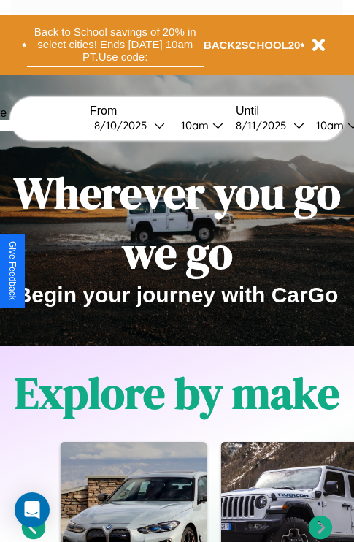
click at [115, 45] on button "Back to School savings of 20% in select cities! Ends [DATE] 10am PT. Use code:" at bounding box center [115, 44] width 177 height 45
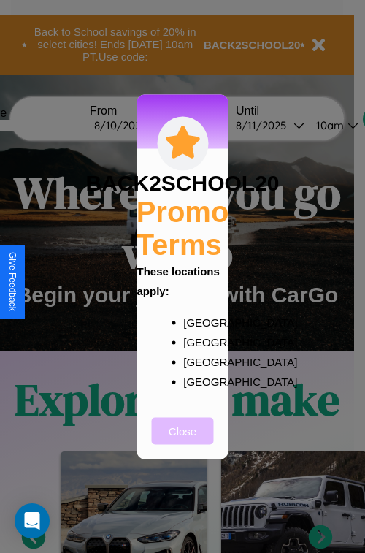
click at [183, 441] on button "Close" at bounding box center [183, 430] width 62 height 27
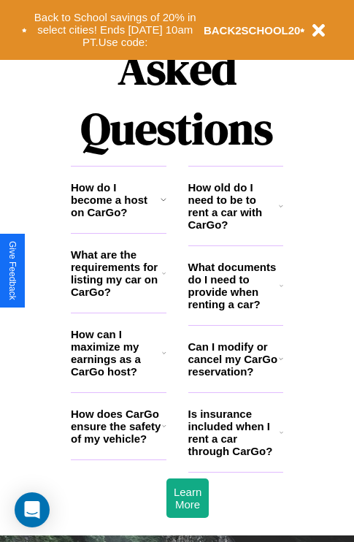
scroll to position [1770, 0]
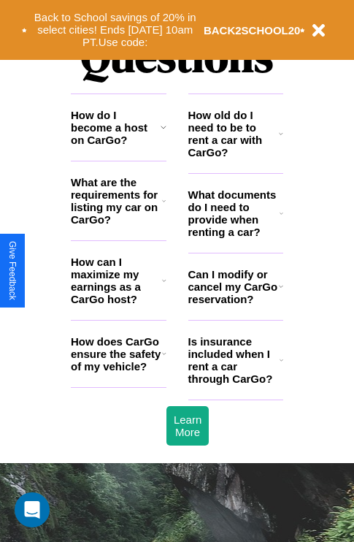
click at [118, 373] on h3 "How does CarGo ensure the safety of my vehicle?" at bounding box center [116, 353] width 91 height 37
click at [235, 157] on h3 "How old do I need to be to rent a car with CarGo?" at bounding box center [233, 134] width 91 height 50
click at [118, 224] on h3 "What are the requirements for listing my car on CarGo?" at bounding box center [116, 201] width 91 height 50
click at [281, 219] on icon at bounding box center [282, 213] width 4 height 12
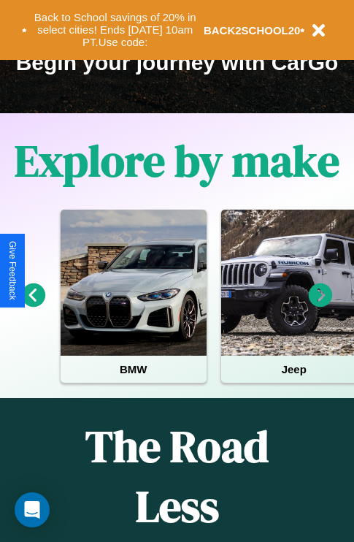
scroll to position [225, 0]
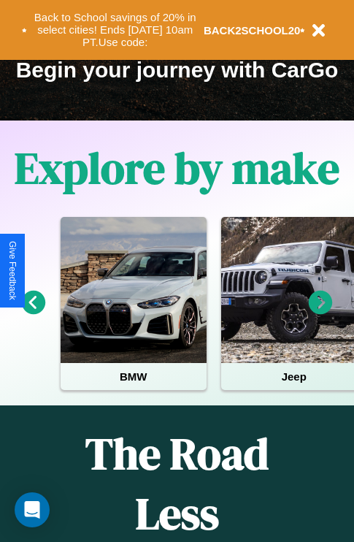
click at [321, 313] on icon at bounding box center [321, 303] width 24 height 24
